Goal: Information Seeking & Learning: Find specific page/section

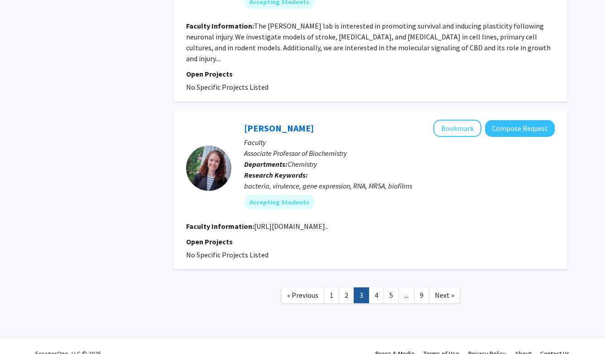
scroll to position [1947, 0]
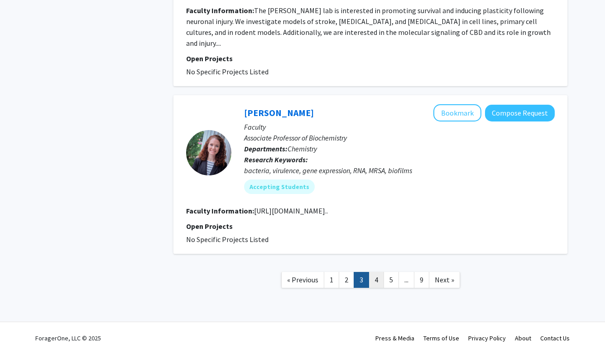
click at [374, 279] on link "4" at bounding box center [376, 280] width 15 height 16
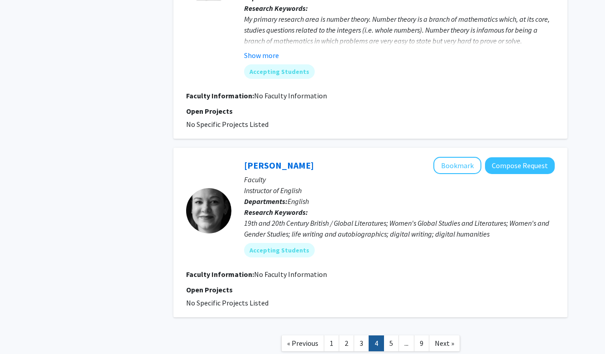
scroll to position [1845, 0]
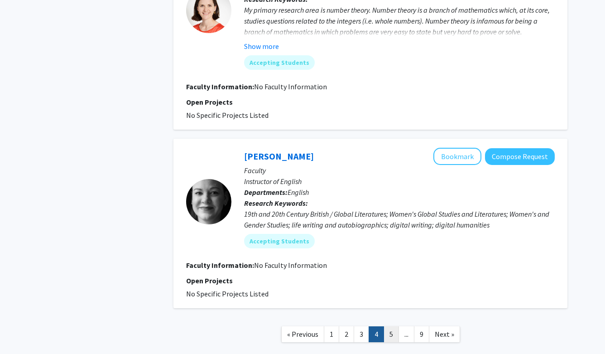
click at [392, 326] on link "5" at bounding box center [391, 334] width 15 height 16
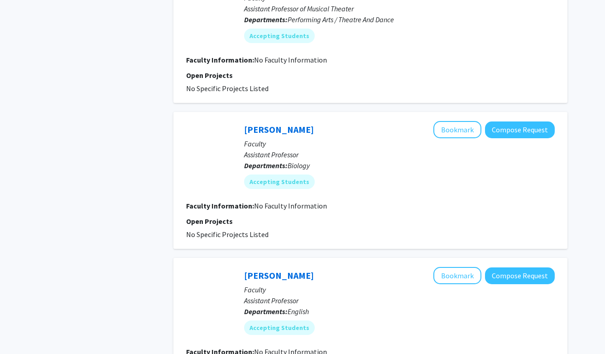
scroll to position [1374, 0]
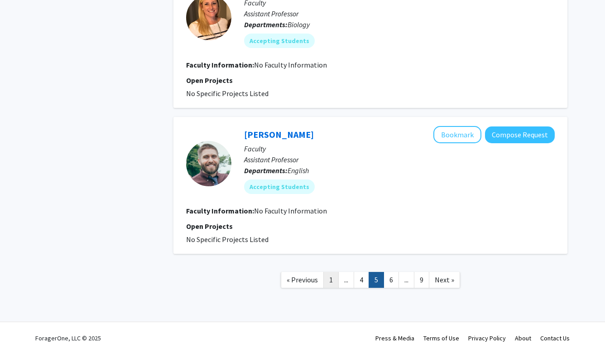
click at [331, 282] on link "1" at bounding box center [330, 280] width 15 height 16
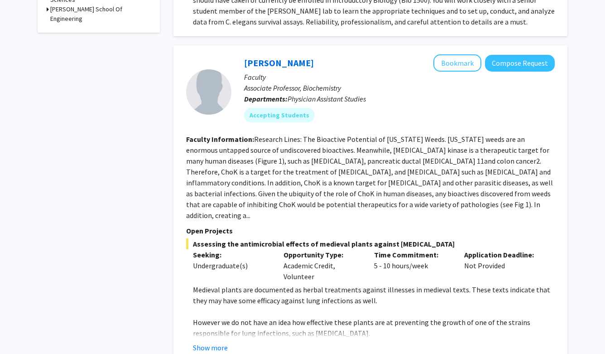
scroll to position [509, 0]
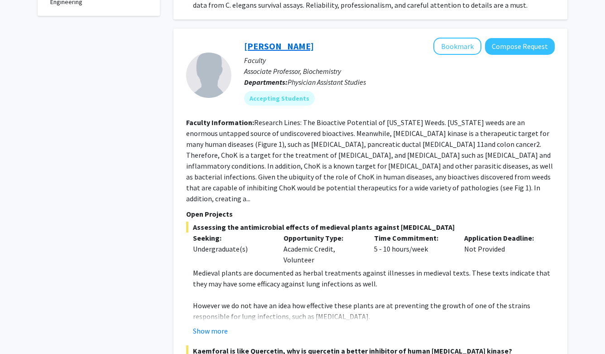
click at [276, 43] on link "[PERSON_NAME]" at bounding box center [279, 45] width 70 height 11
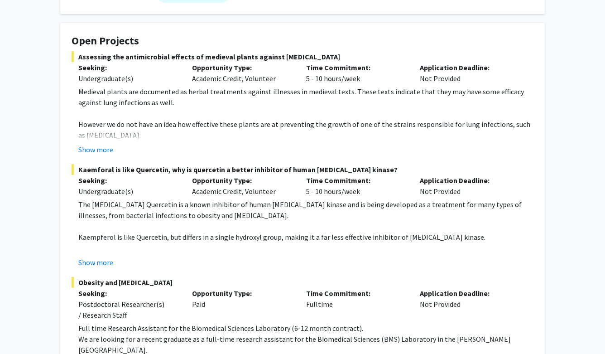
scroll to position [137, 0]
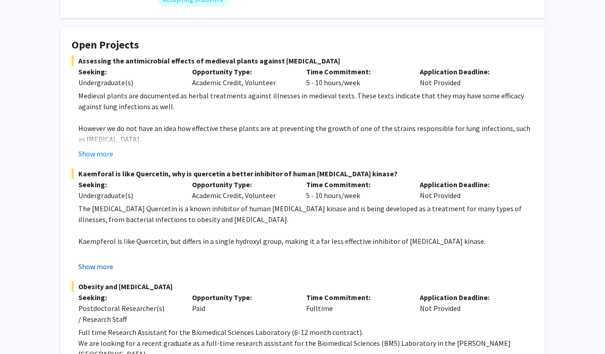
click at [95, 265] on button "Show more" at bounding box center [95, 266] width 35 height 11
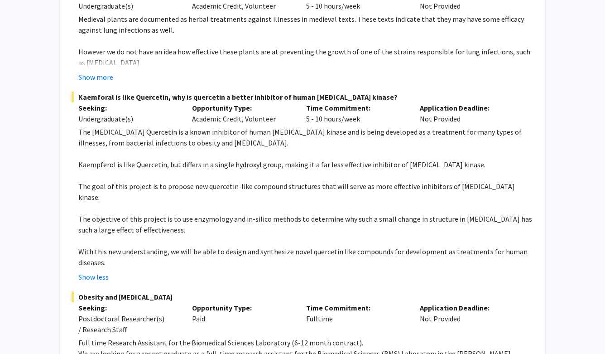
scroll to position [211, 0]
